Goal: Book appointment/travel/reservation

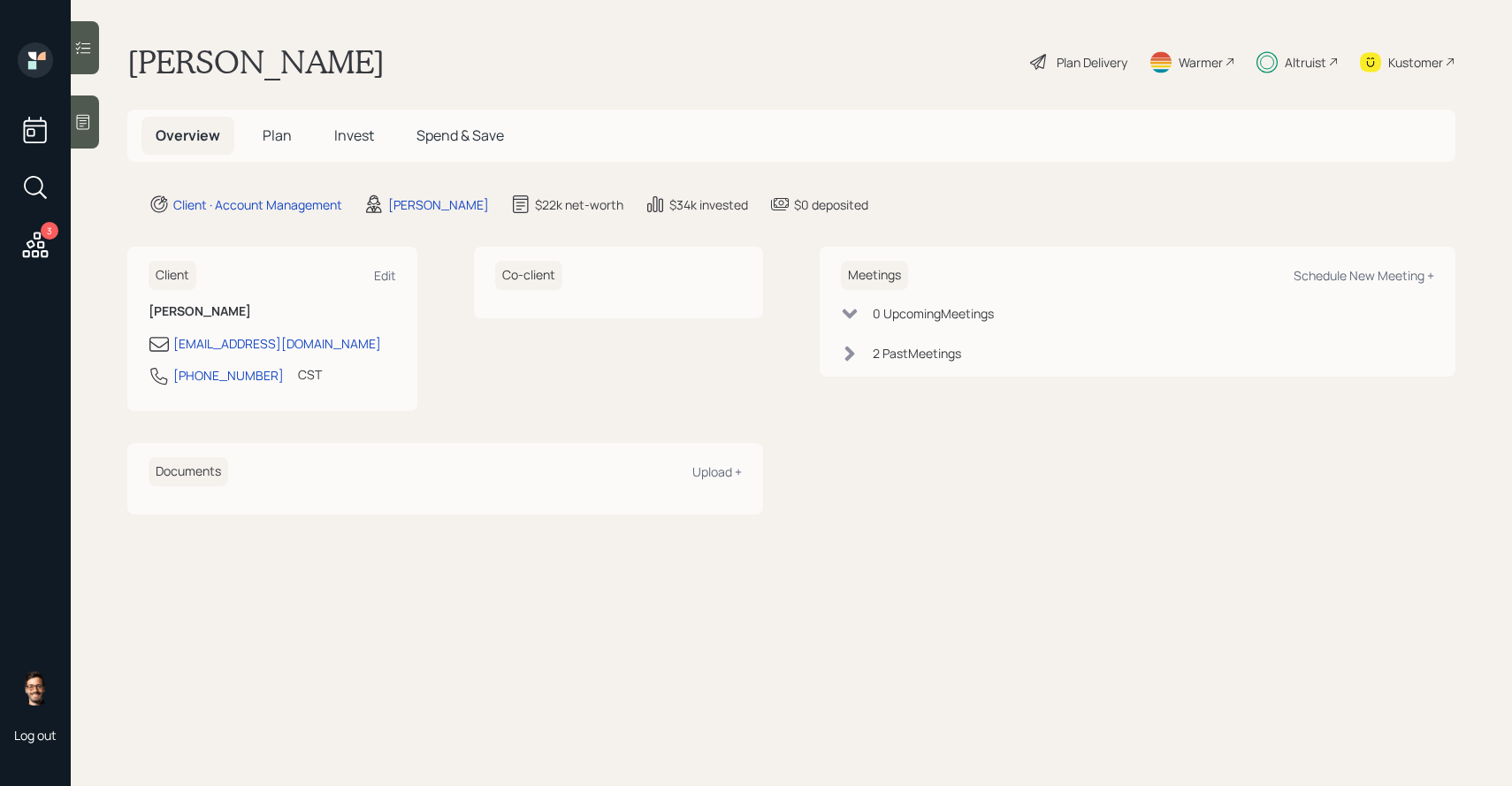
click at [340, 129] on span "Invest" at bounding box center [354, 135] width 40 height 19
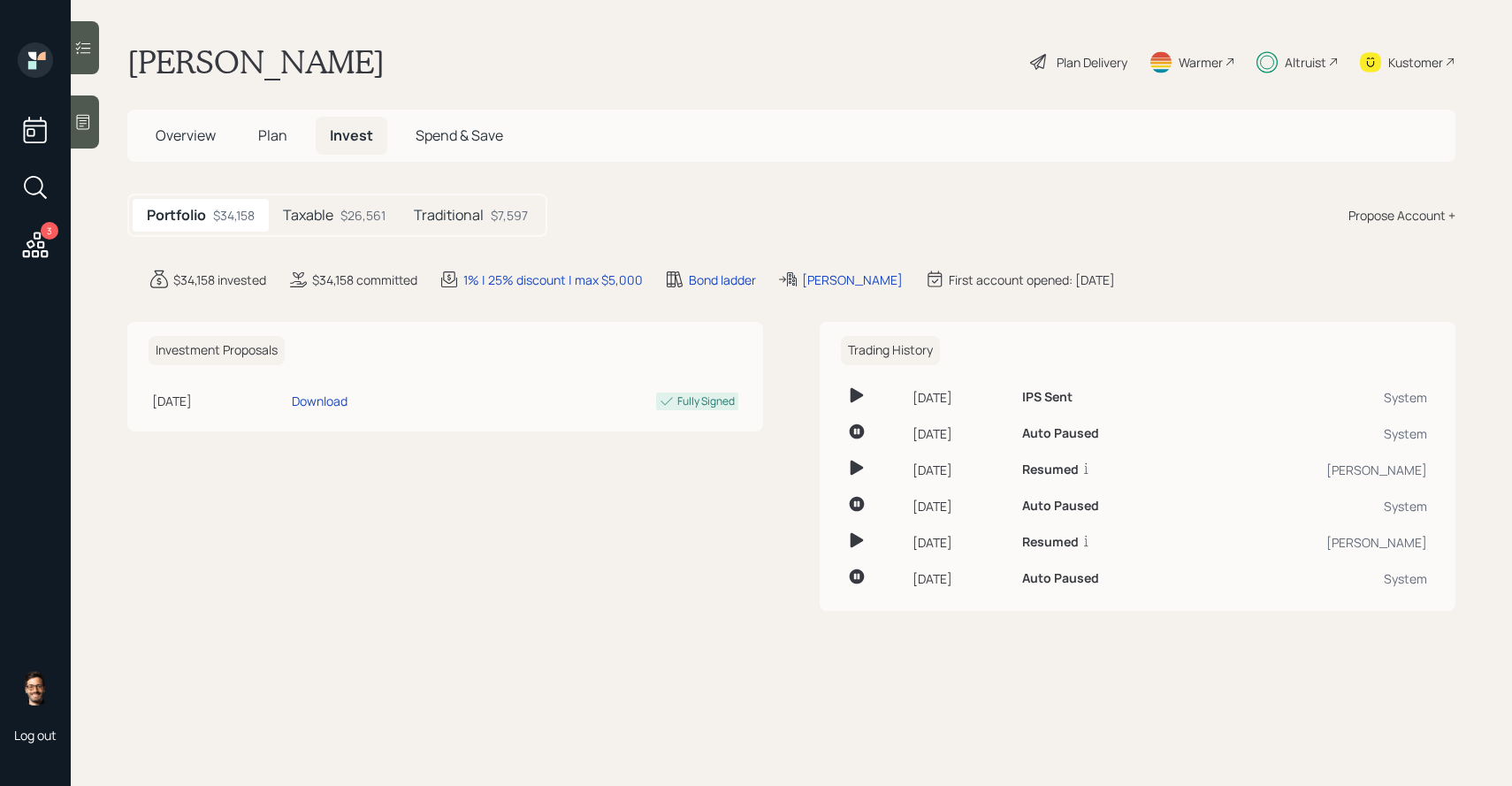
click at [358, 214] on div "$26,561" at bounding box center [363, 214] width 45 height 18
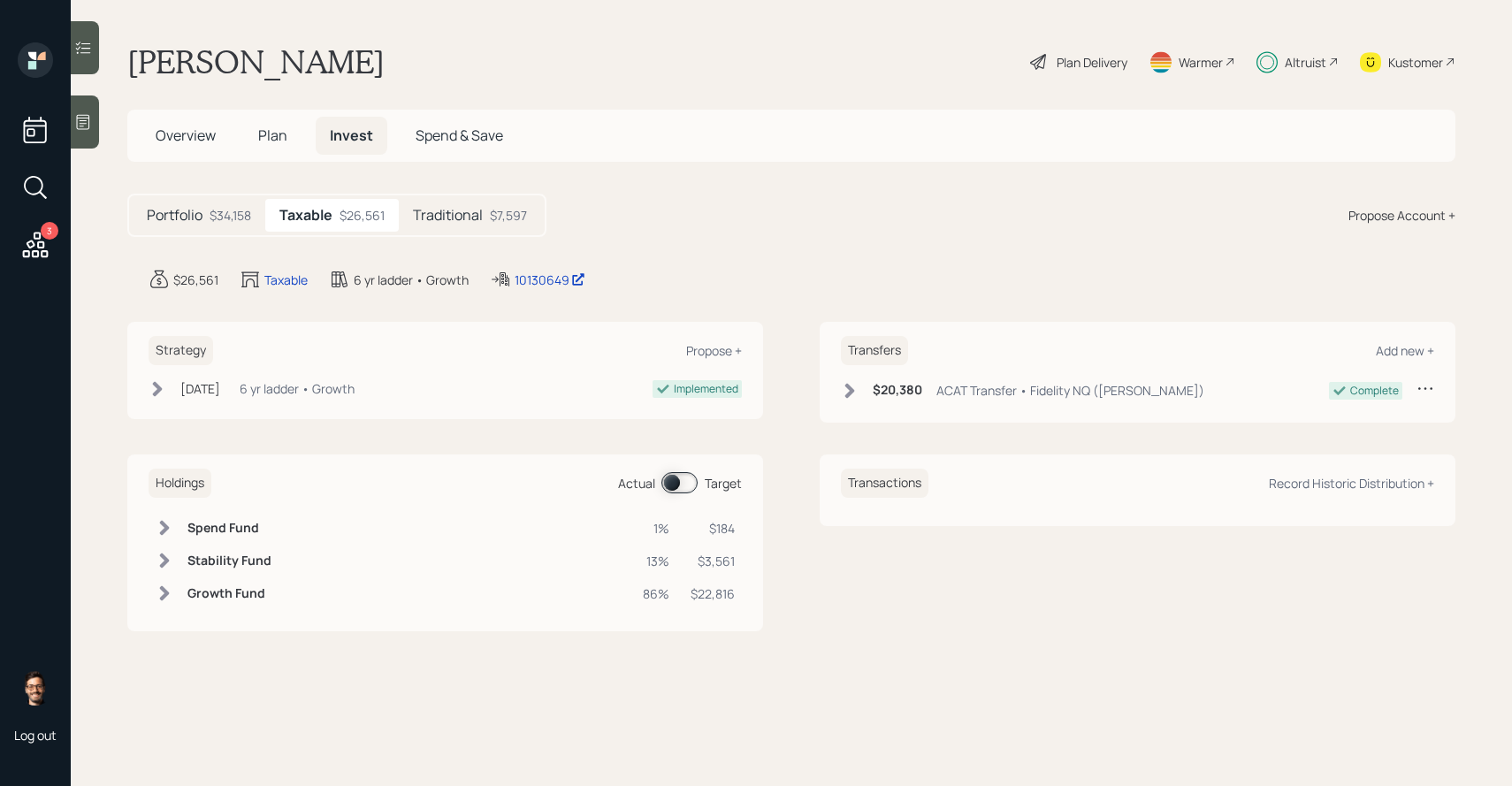
click at [422, 225] on div "Traditional $7,597" at bounding box center [470, 215] width 143 height 33
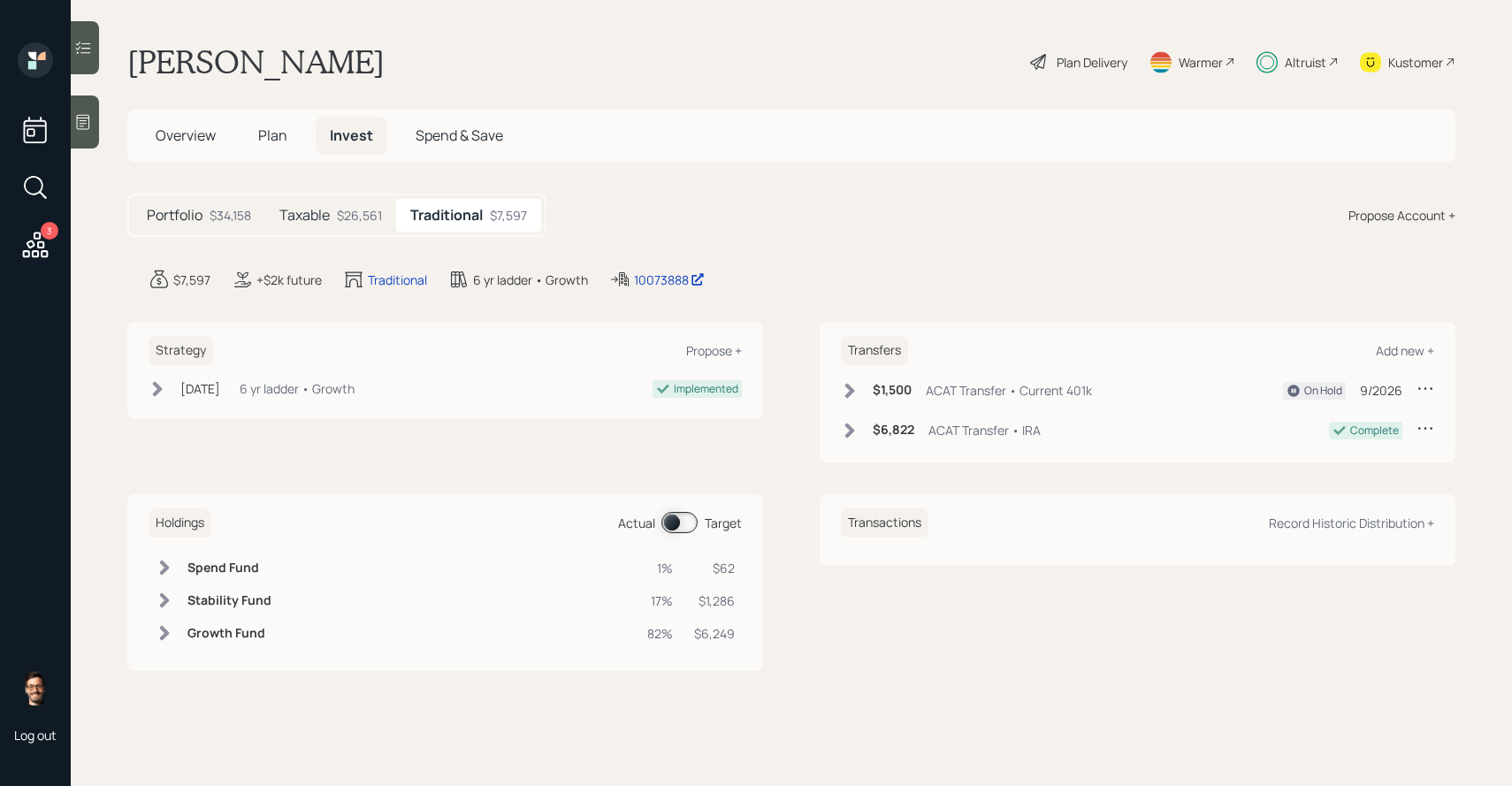
click at [94, 63] on div at bounding box center [85, 47] width 29 height 53
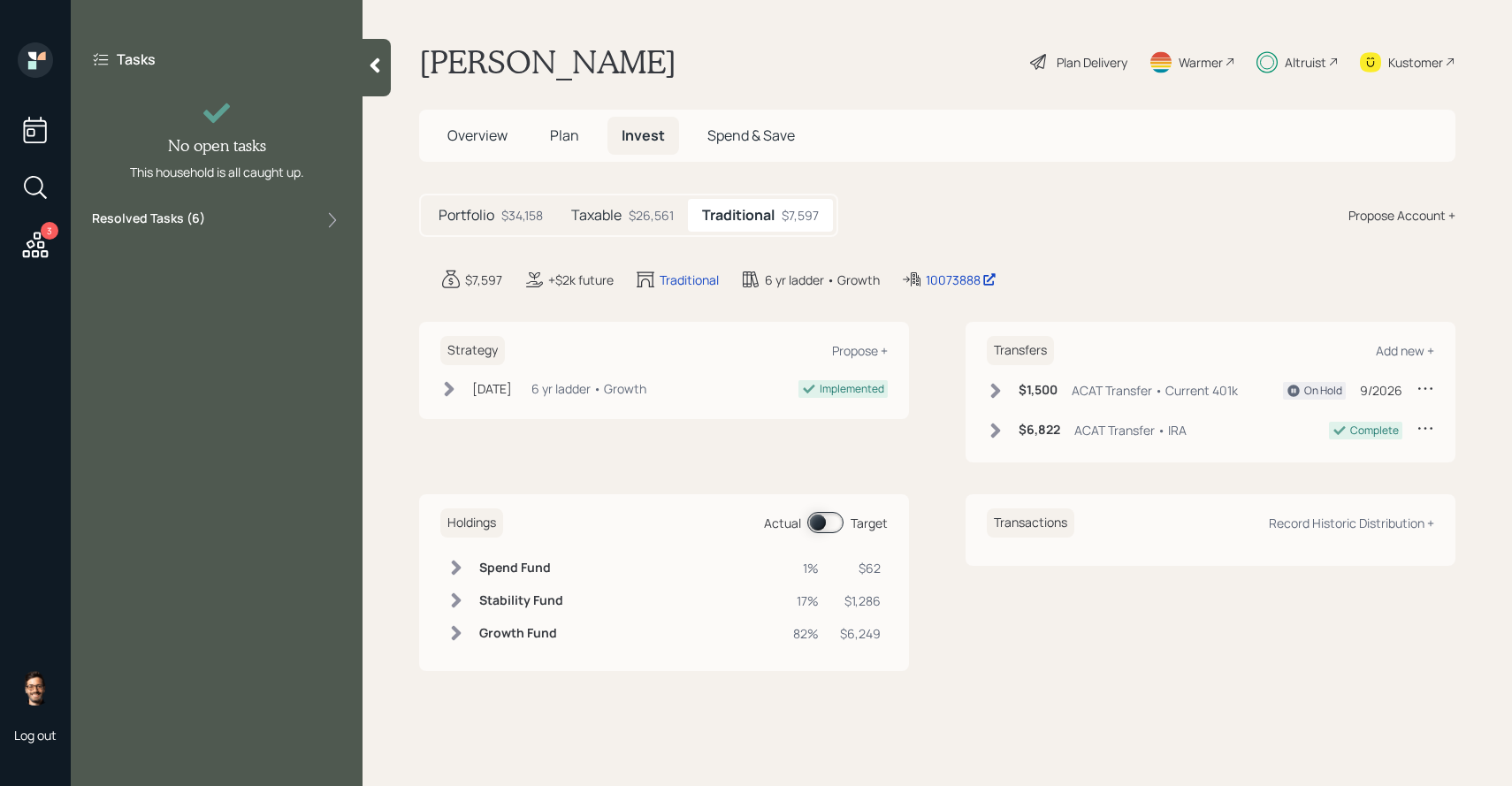
click at [184, 221] on label "Resolved Tasks ( 6 )" at bounding box center [148, 220] width 113 height 21
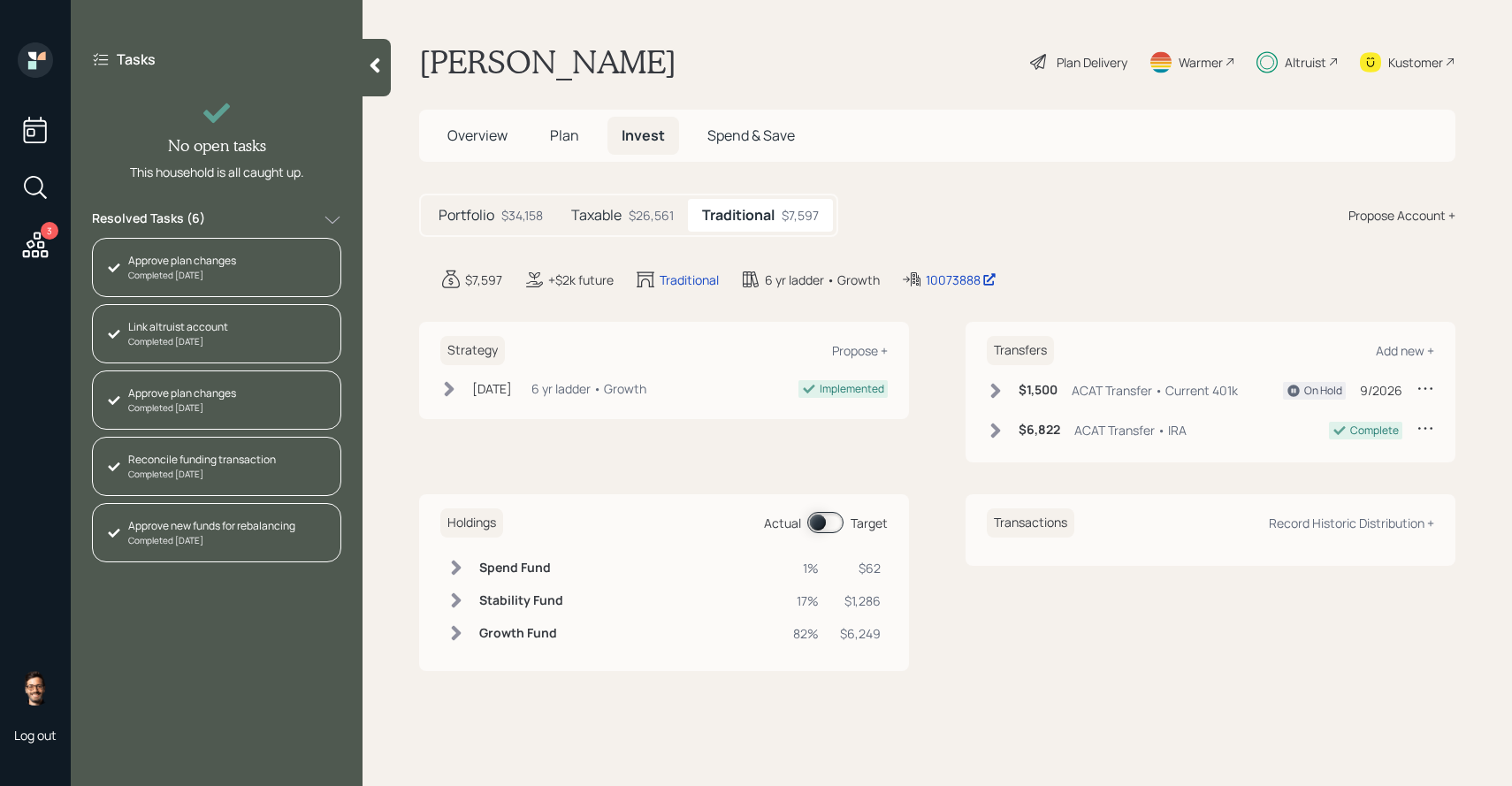
scroll to position [59, 0]
click at [555, 141] on span "Plan" at bounding box center [564, 135] width 29 height 19
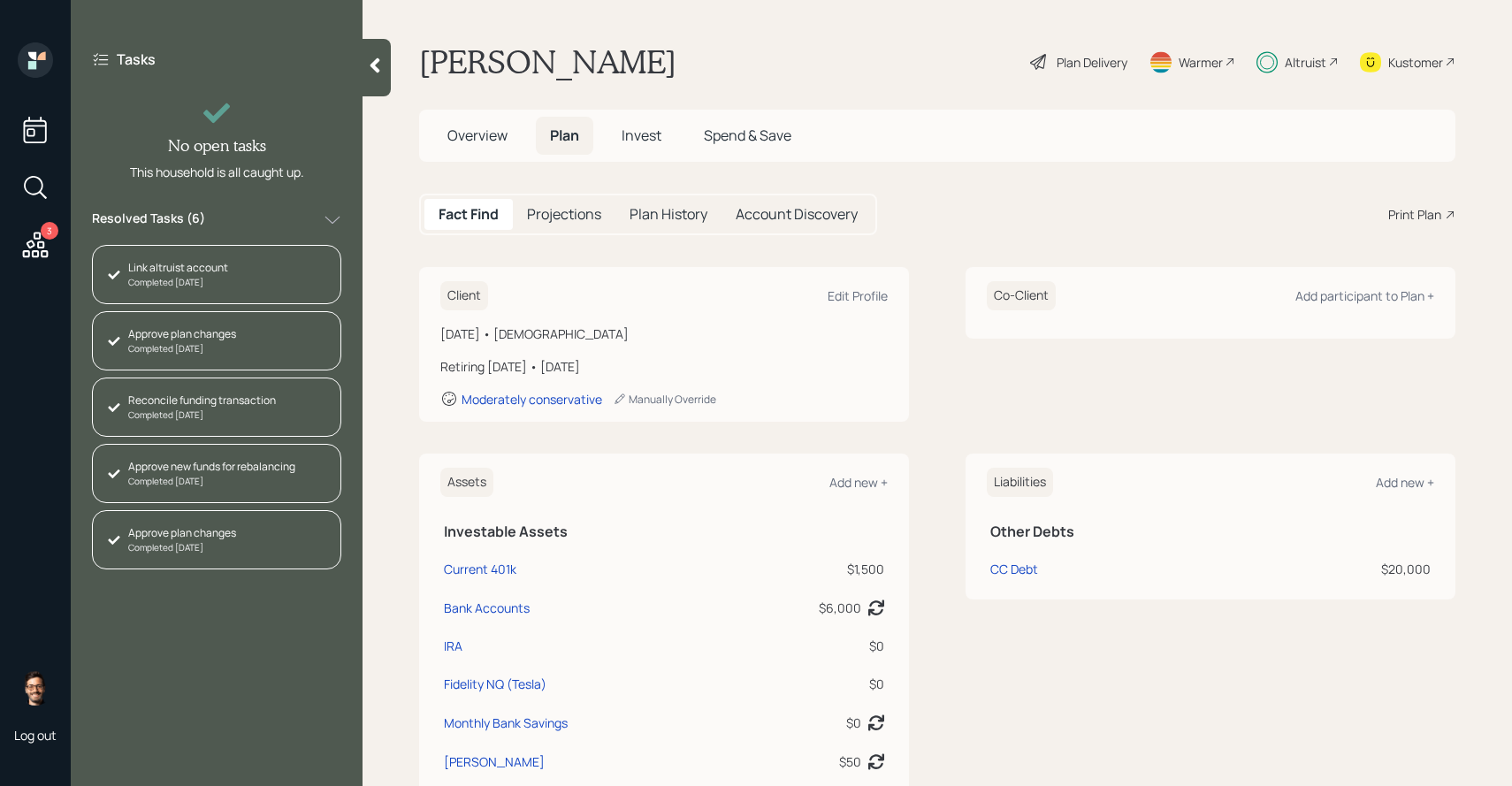
click at [1092, 51] on div "Plan Delivery" at bounding box center [1078, 61] width 101 height 39
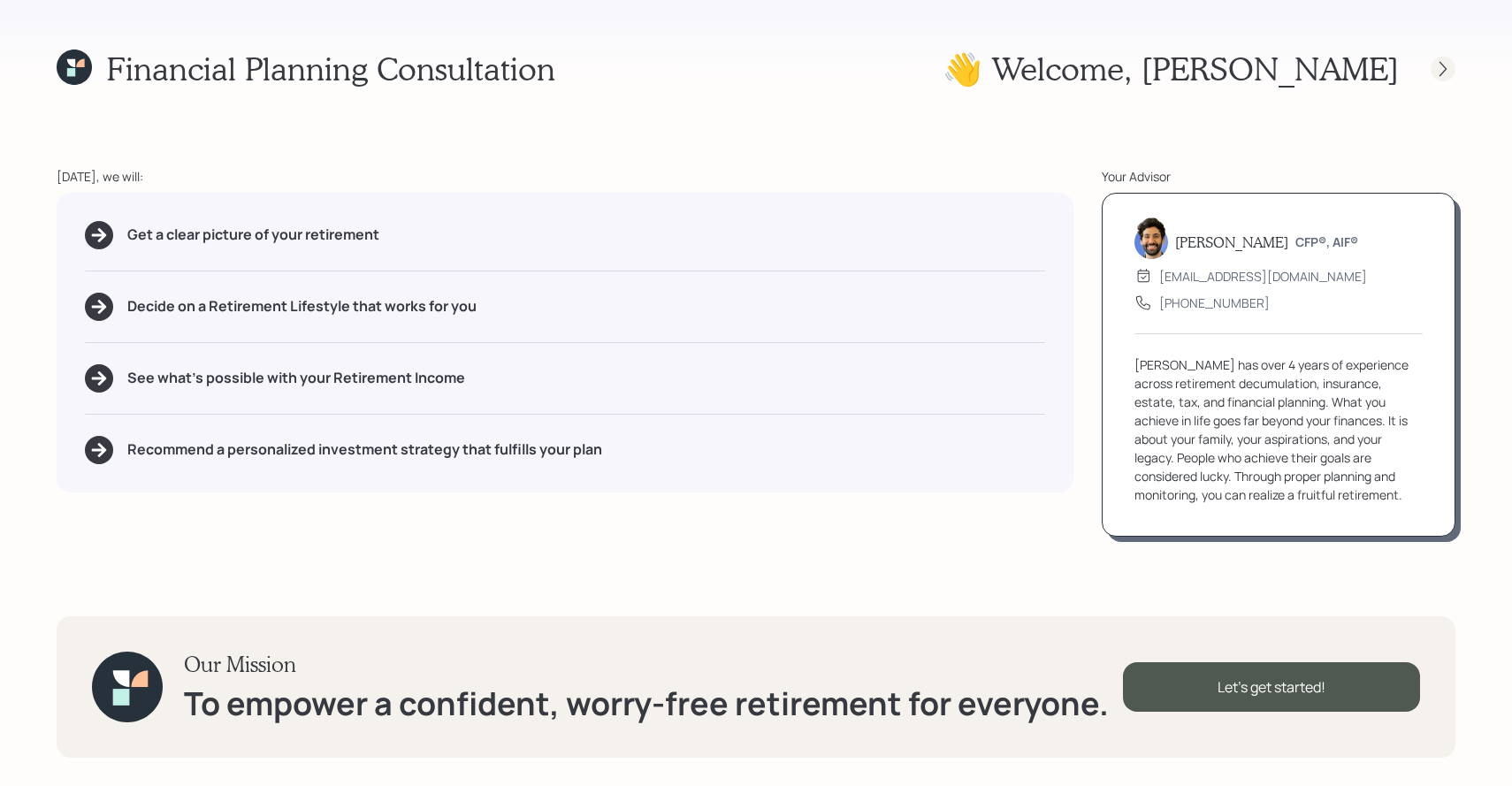
click at [1451, 65] on icon at bounding box center [1443, 69] width 17 height 17
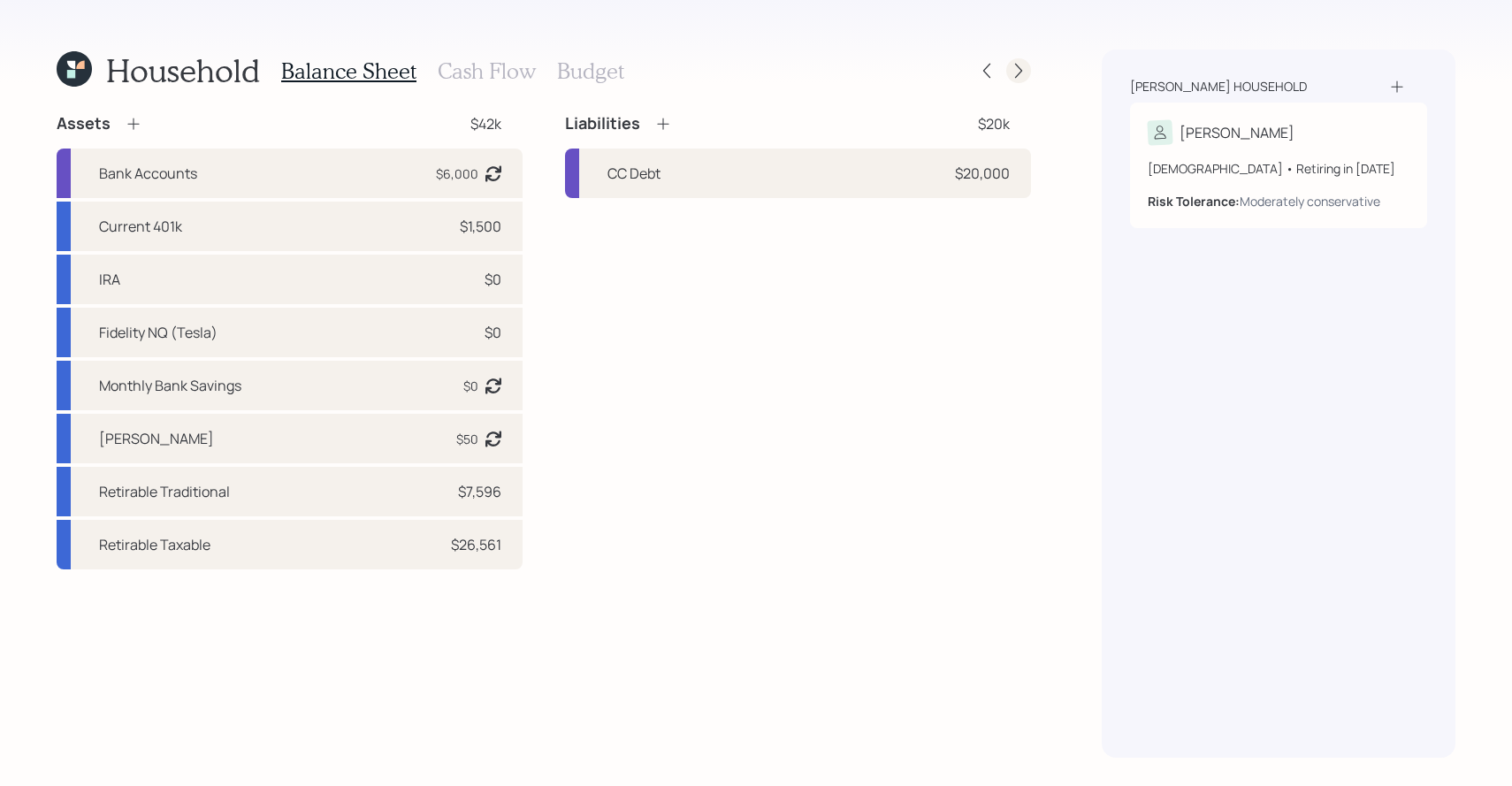
click at [1027, 70] on div at bounding box center [1019, 71] width 25 height 25
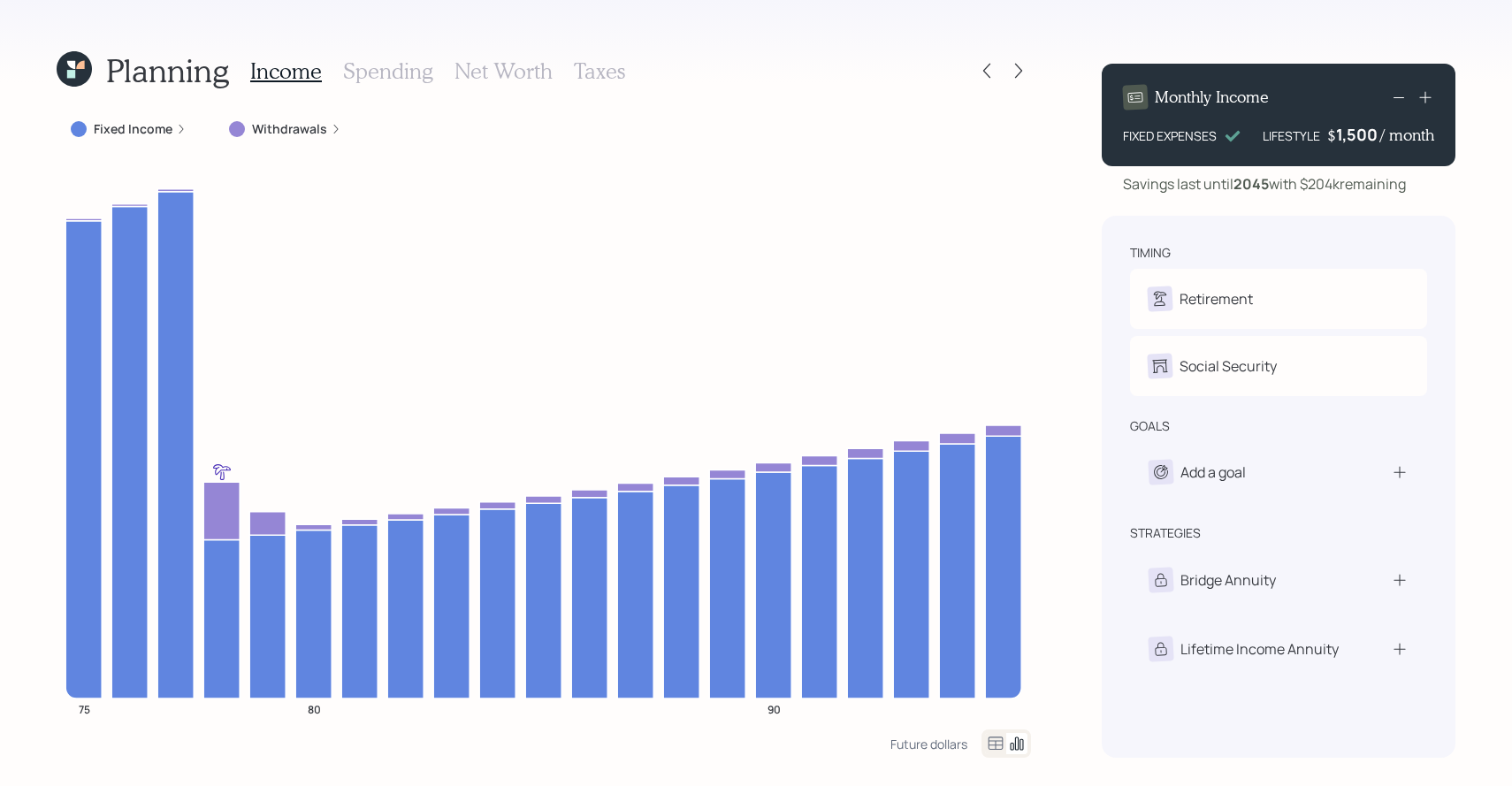
click at [1422, 100] on icon at bounding box center [1425, 97] width 17 height 17
click at [1396, 102] on icon at bounding box center [1399, 98] width 21 height 21
click at [87, 73] on icon at bounding box center [74, 69] width 35 height 35
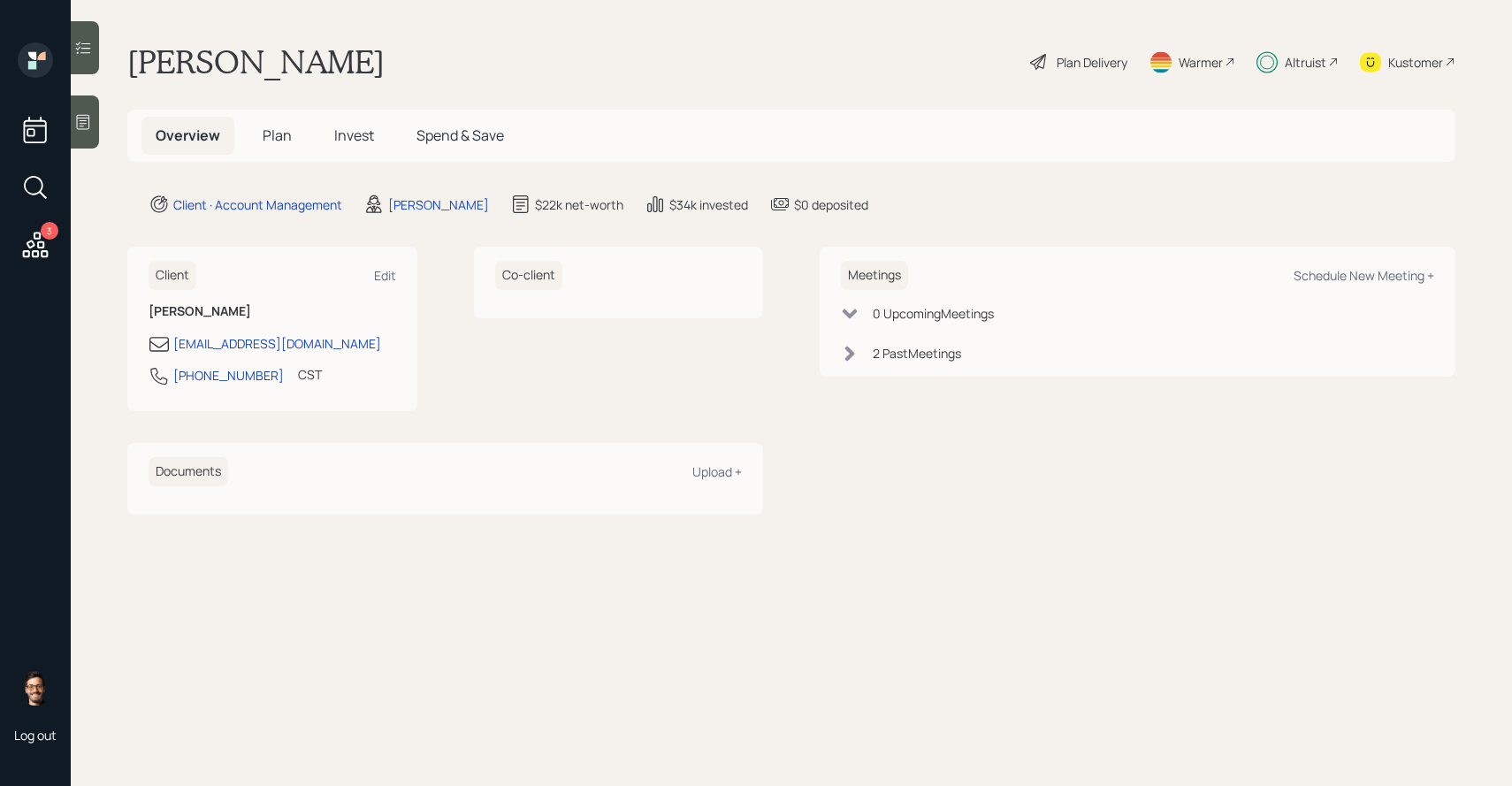
click at [89, 54] on icon at bounding box center [83, 48] width 17 height 17
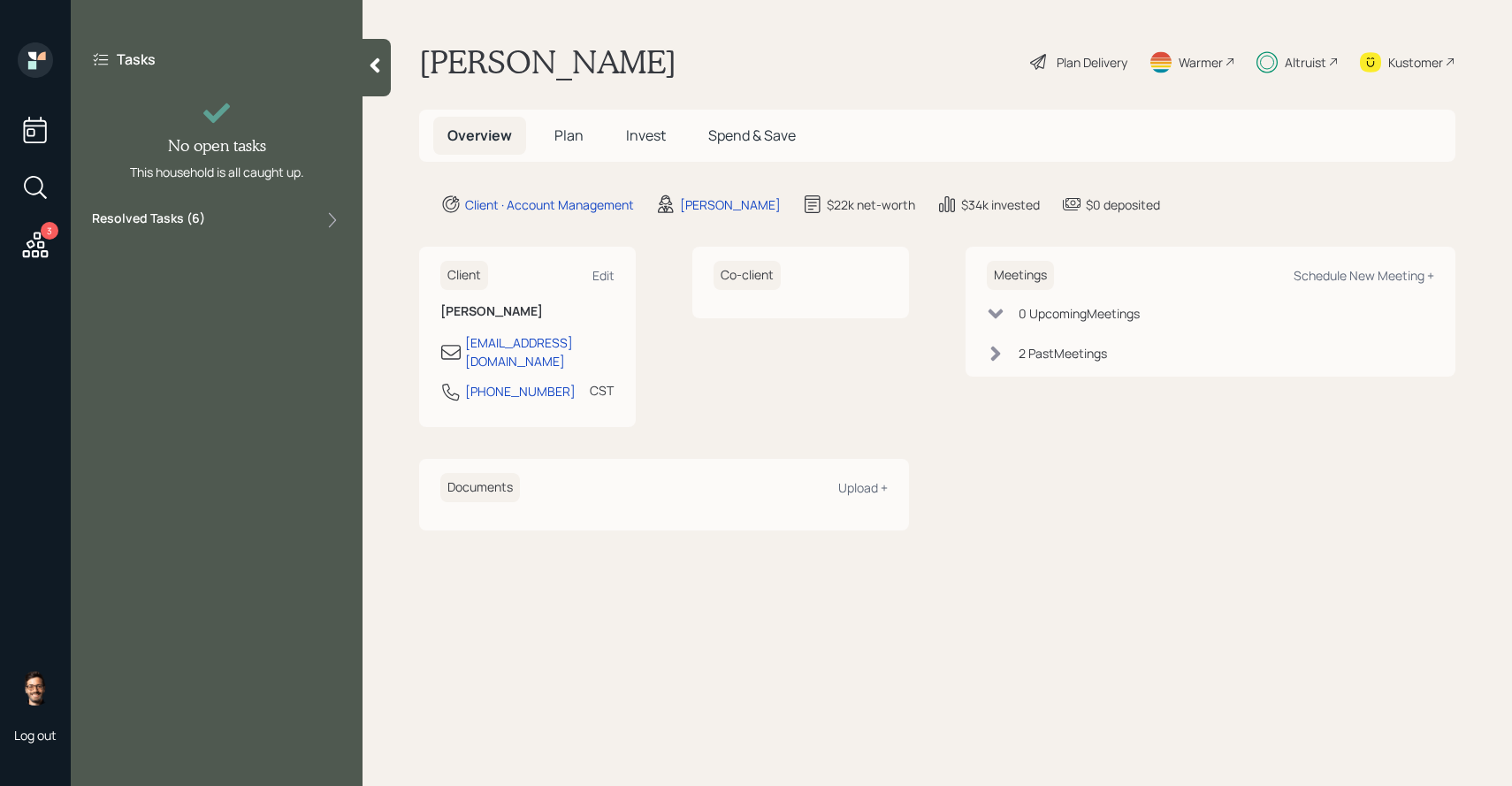
click at [191, 211] on label "Resolved Tasks ( 6 )" at bounding box center [148, 220] width 113 height 21
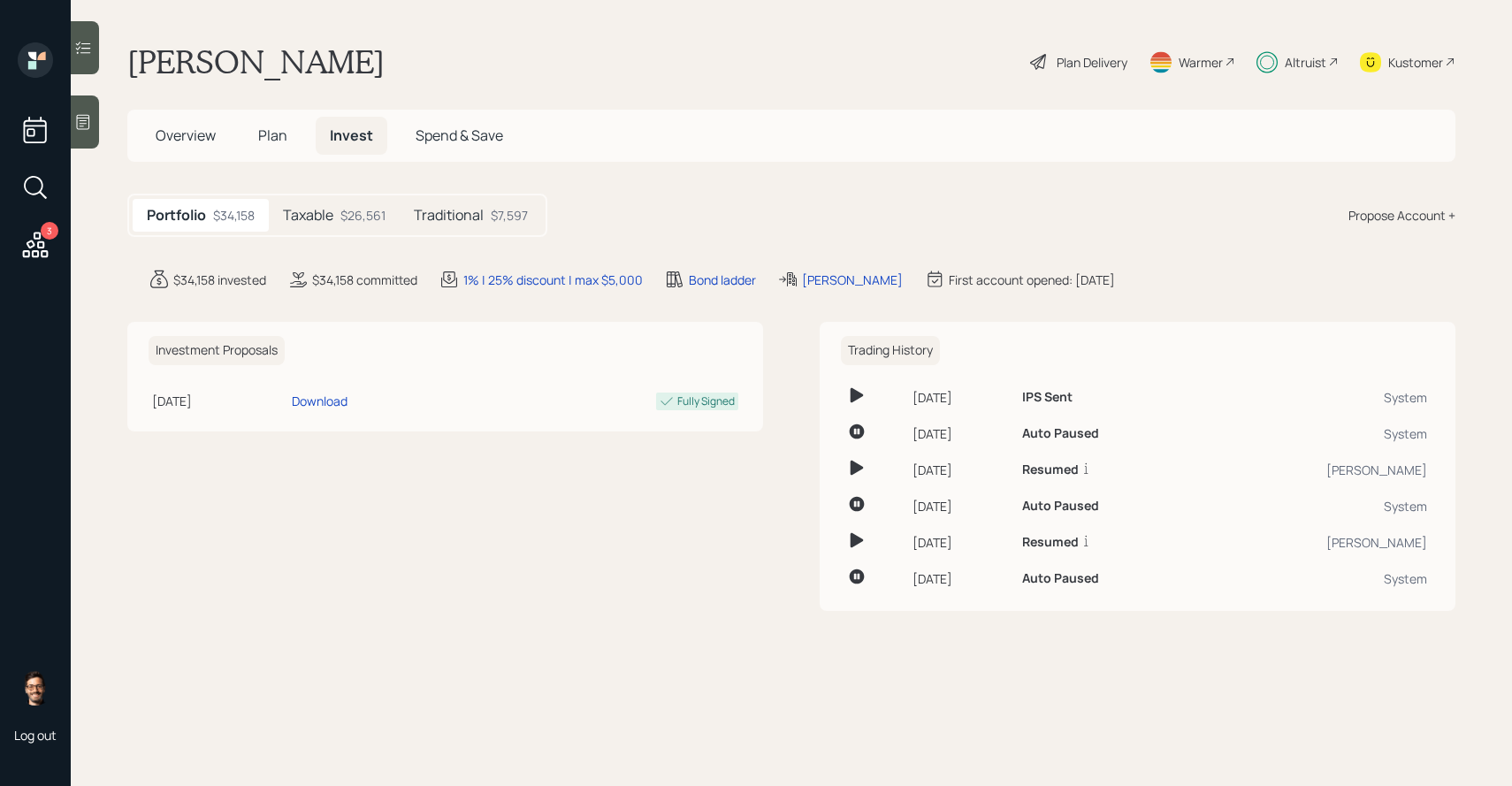
click at [272, 139] on span "Plan" at bounding box center [273, 135] width 29 height 19
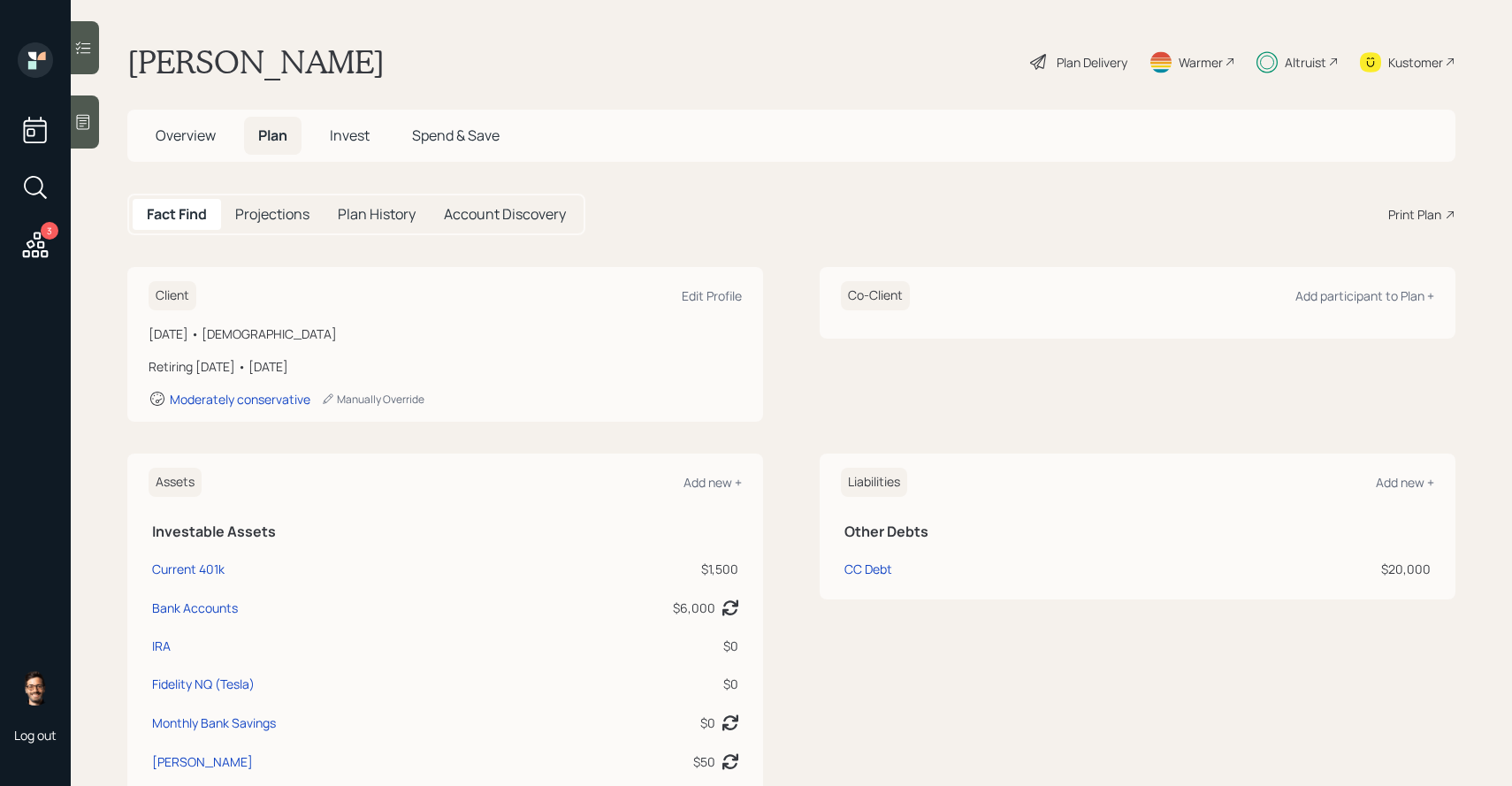
click at [192, 134] on span "Overview" at bounding box center [186, 135] width 60 height 19
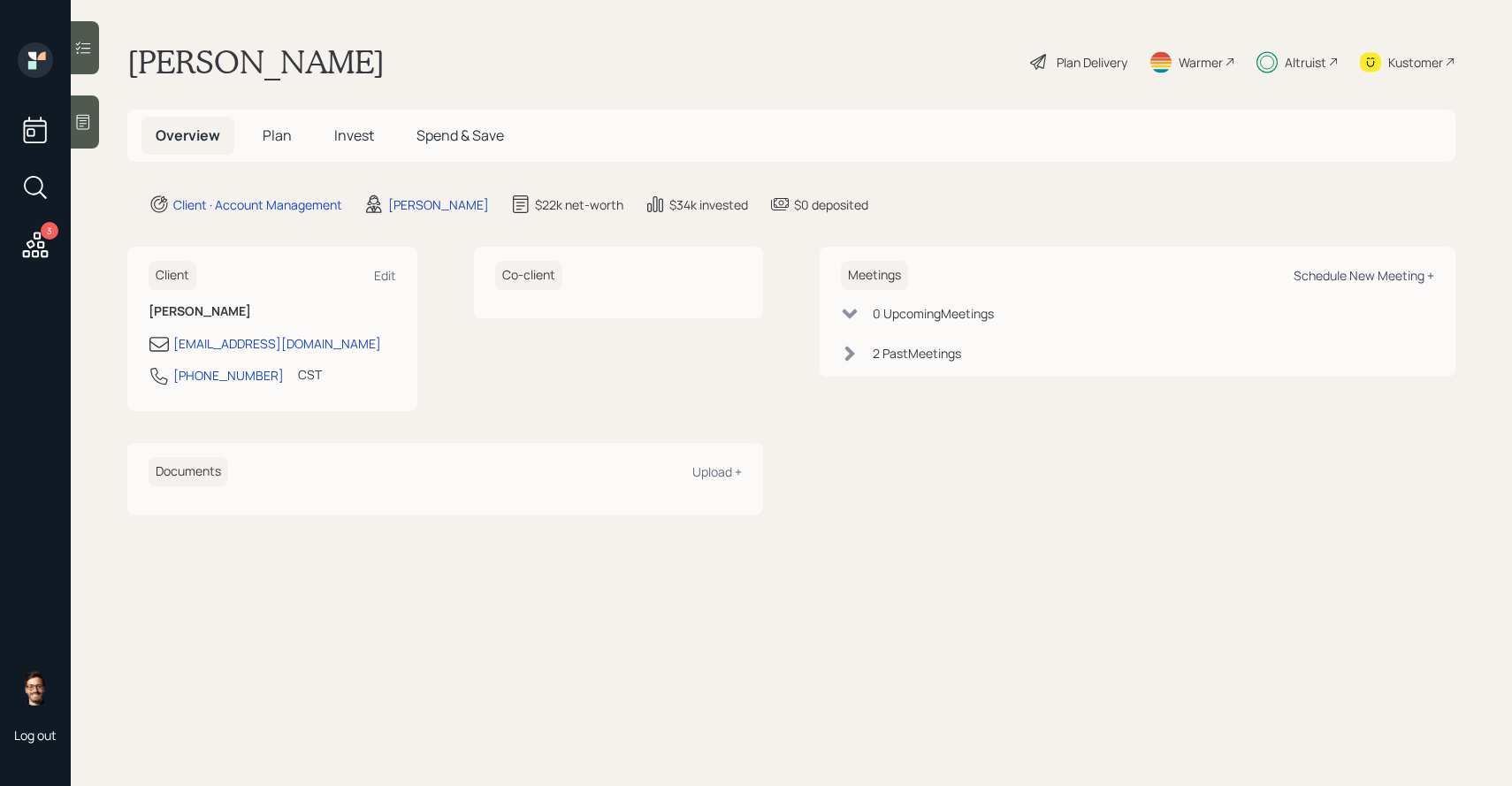
click at [1351, 273] on div "Schedule New Meeting +" at bounding box center [1364, 276] width 141 height 17
select select "f14b762f-c7c2-4b89-9227-8fa891345eea"
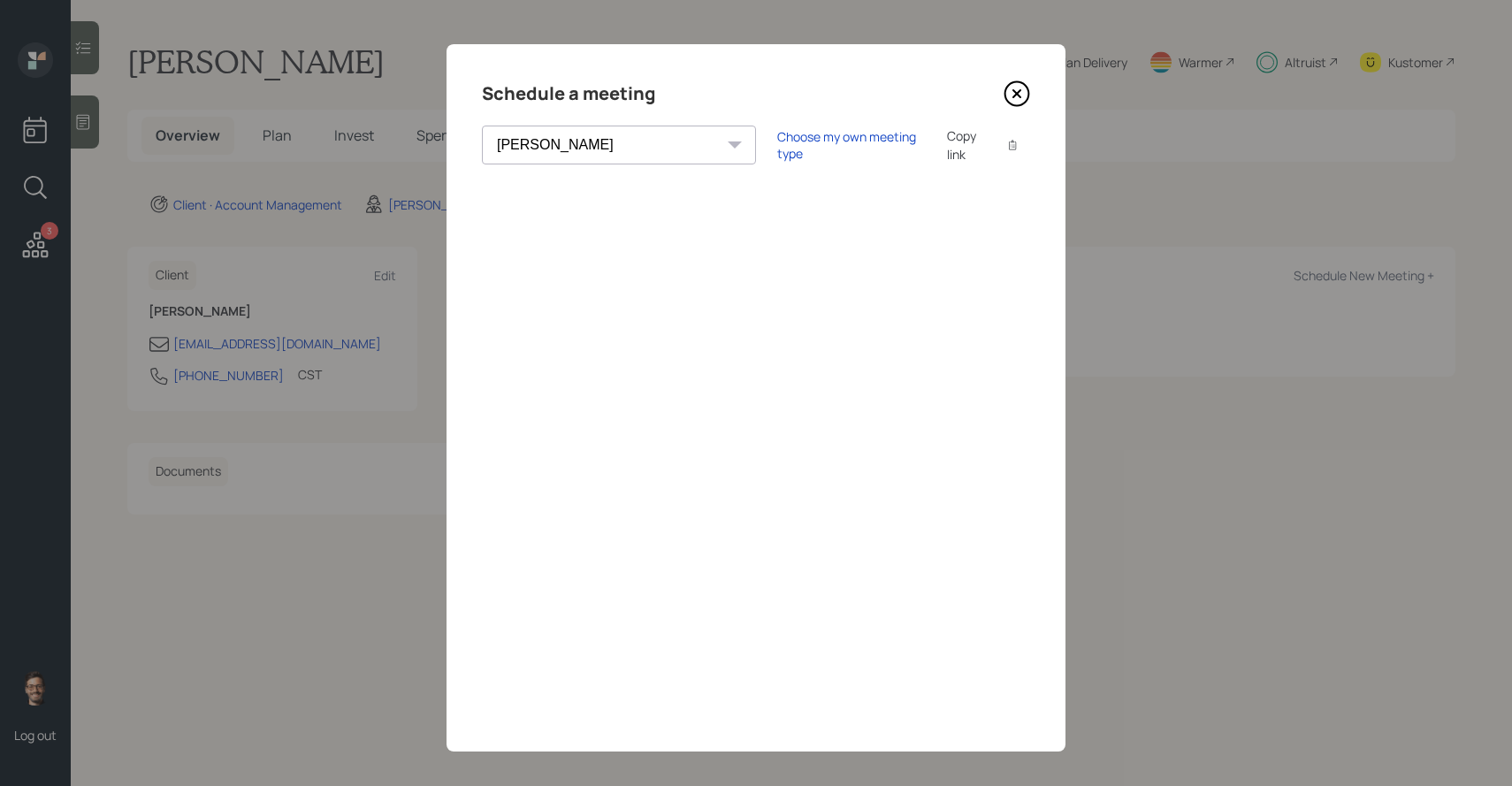
click at [947, 145] on div "Copy link" at bounding box center [967, 145] width 40 height 37
click at [778, 145] on div "Choose my own meeting type" at bounding box center [851, 145] width 148 height 34
